Goal: Task Accomplishment & Management: Complete application form

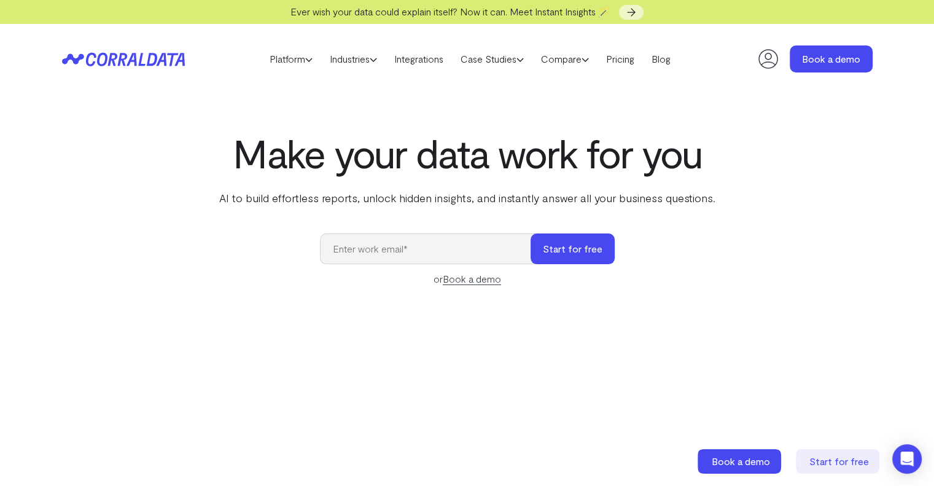
click at [425, 253] on input "email" at bounding box center [431, 248] width 223 height 31
type input "v.raju@cntit.com"
click at [544, 245] on button "Start for free" at bounding box center [572, 248] width 84 height 31
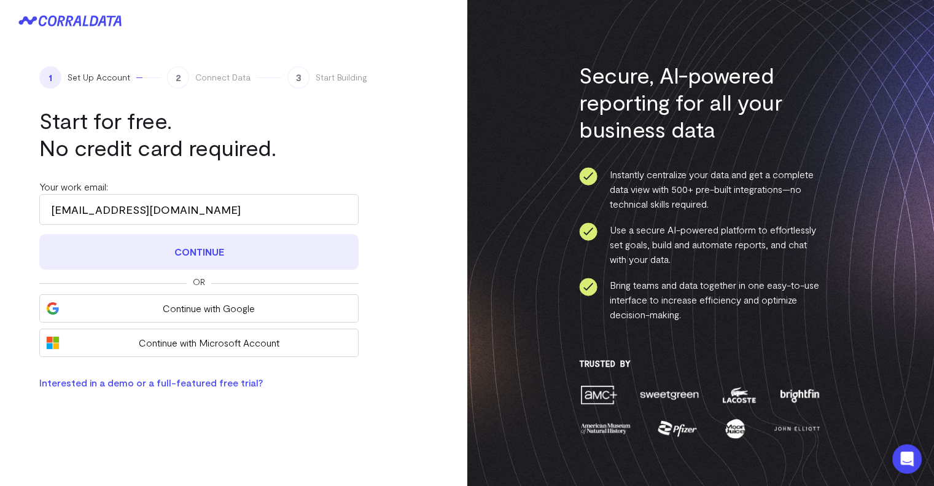
click at [215, 252] on button "Continue" at bounding box center [198, 252] width 319 height 36
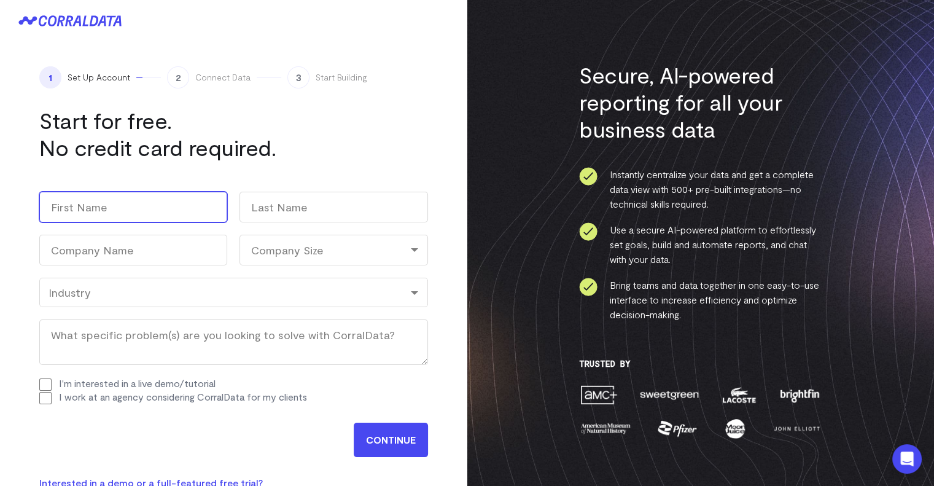
click at [95, 210] on input "First" at bounding box center [133, 207] width 188 height 31
type input "Raju"
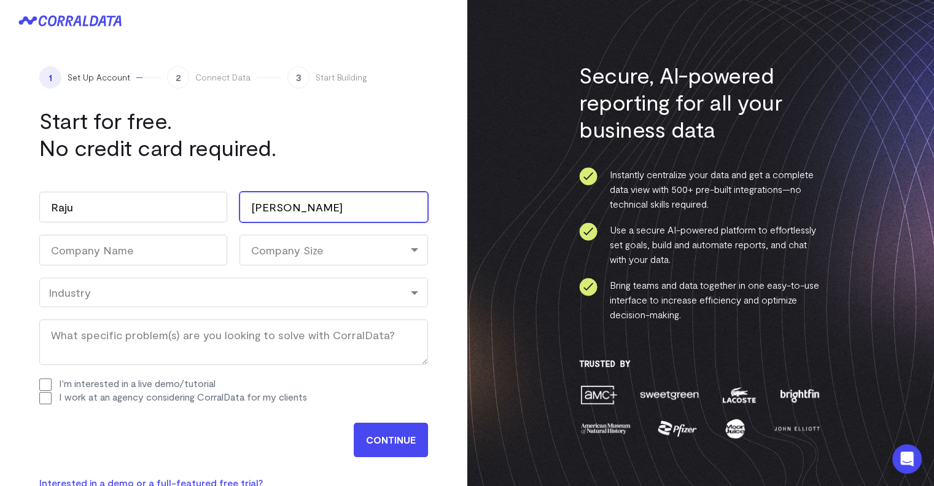
type input "Vatsavayi"
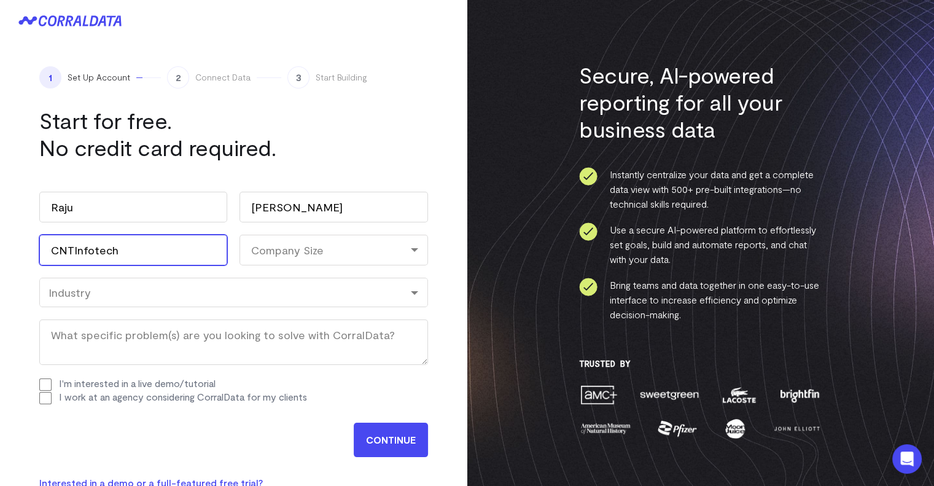
type input "CNTInfotech"
click at [293, 243] on div "Company Size" at bounding box center [333, 249] width 188 height 31
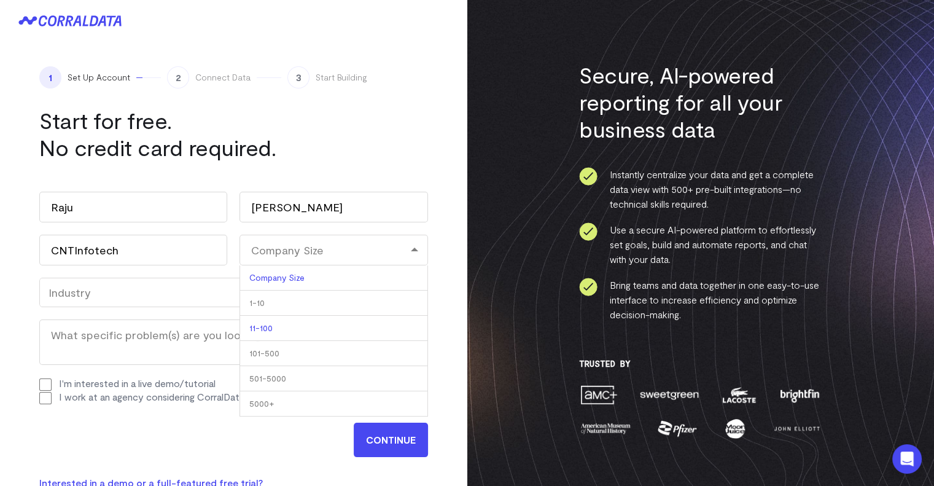
click at [269, 325] on li "11-100" at bounding box center [333, 328] width 188 height 25
select select "11-100"
click at [151, 299] on div "Industry" at bounding box center [233, 291] width 389 height 29
click at [398, 432] on input "CONTINUE" at bounding box center [391, 439] width 74 height 34
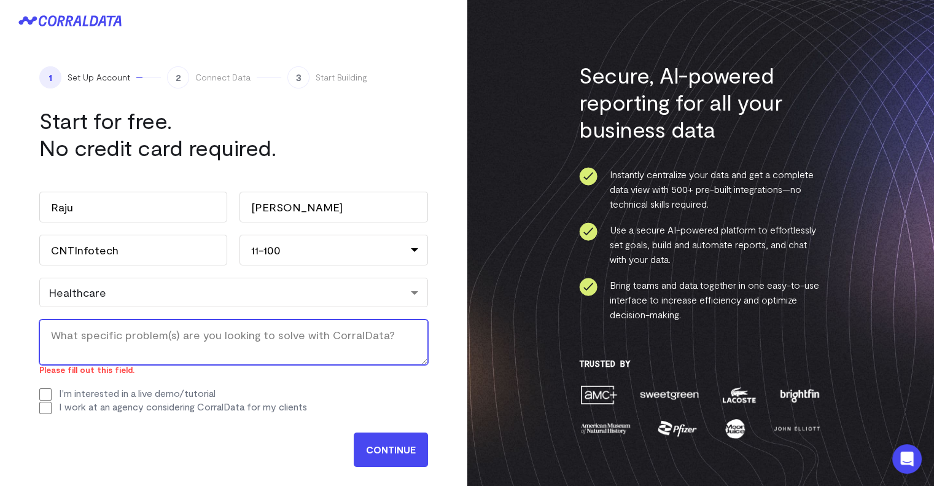
click at [153, 341] on textarea "What specific problem(s) are you looking to solve with CorralData? (Required)" at bounding box center [233, 341] width 389 height 45
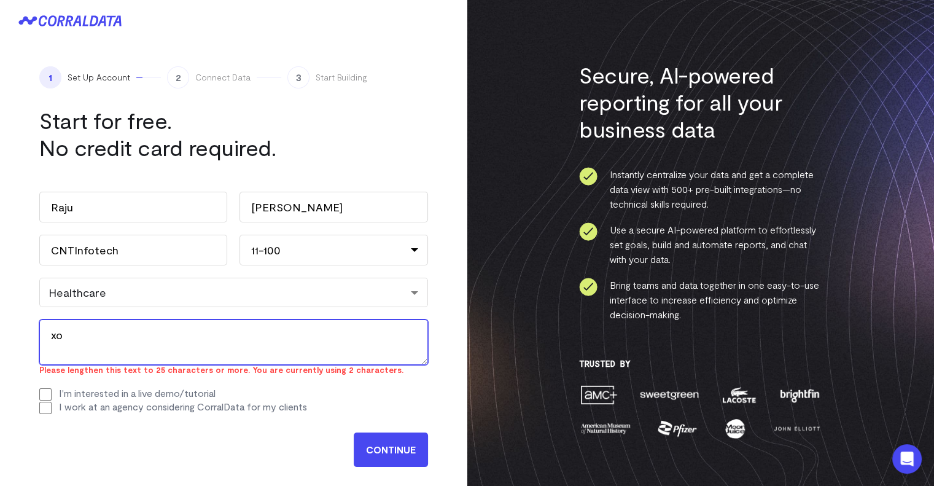
type textarea "x"
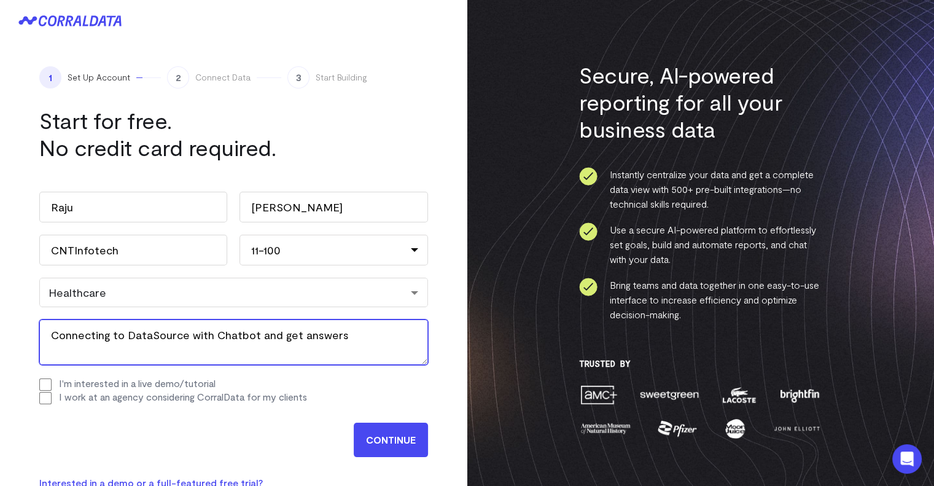
type textarea "Connecting to DataSource with Chatbot and get answers"
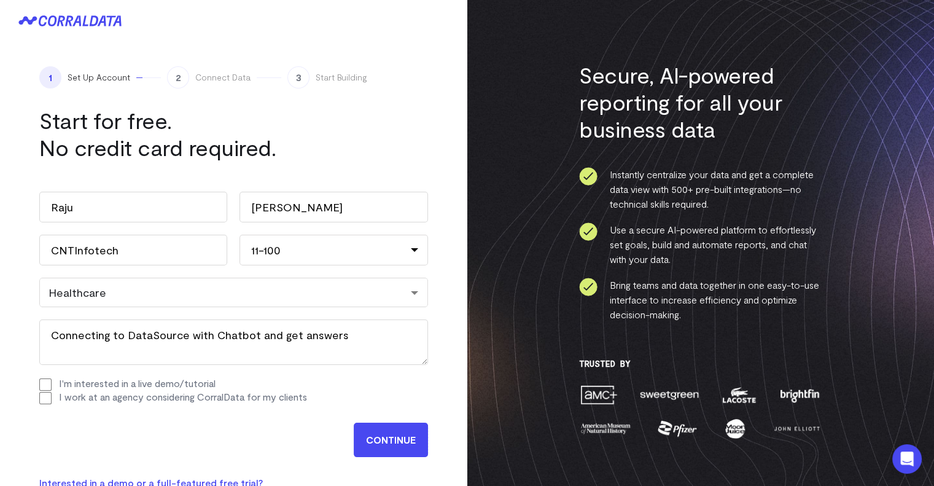
click at [382, 428] on input "CONTINUE" at bounding box center [391, 439] width 74 height 34
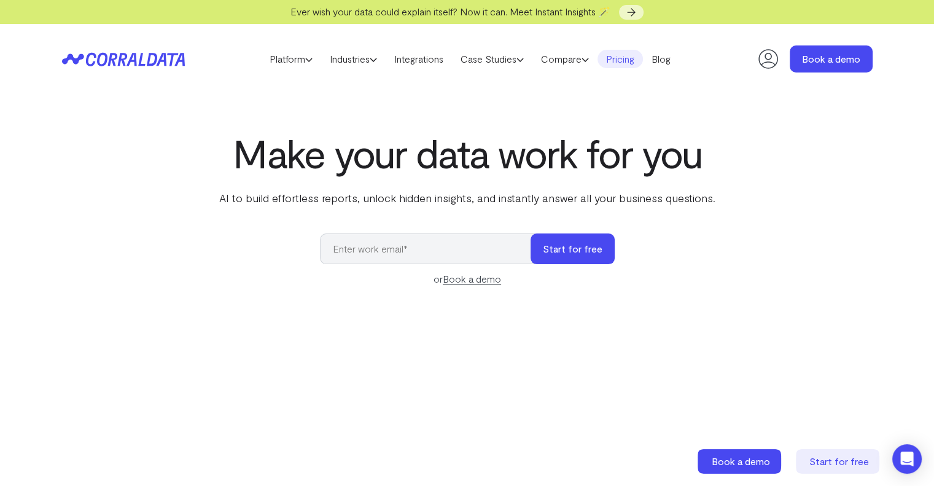
click at [624, 56] on link "Pricing" at bounding box center [619, 59] width 45 height 18
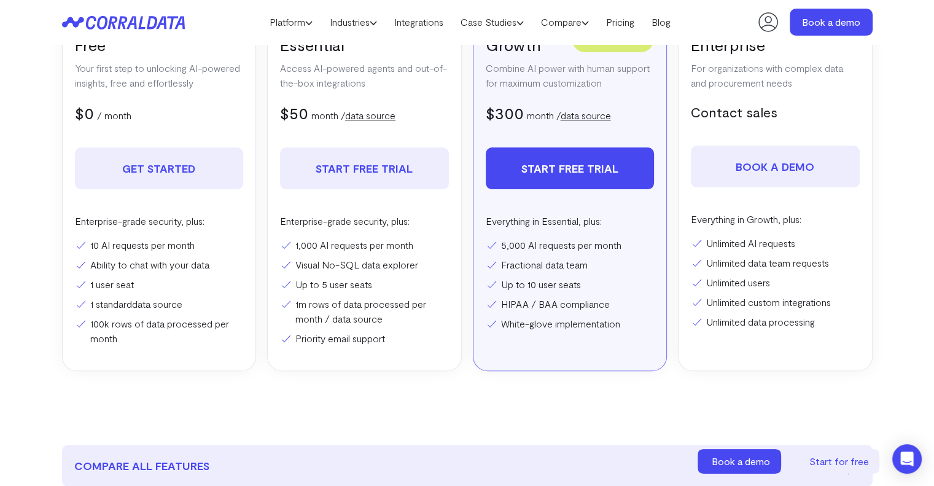
scroll to position [158, 0]
